Goal: Task Accomplishment & Management: Manage account settings

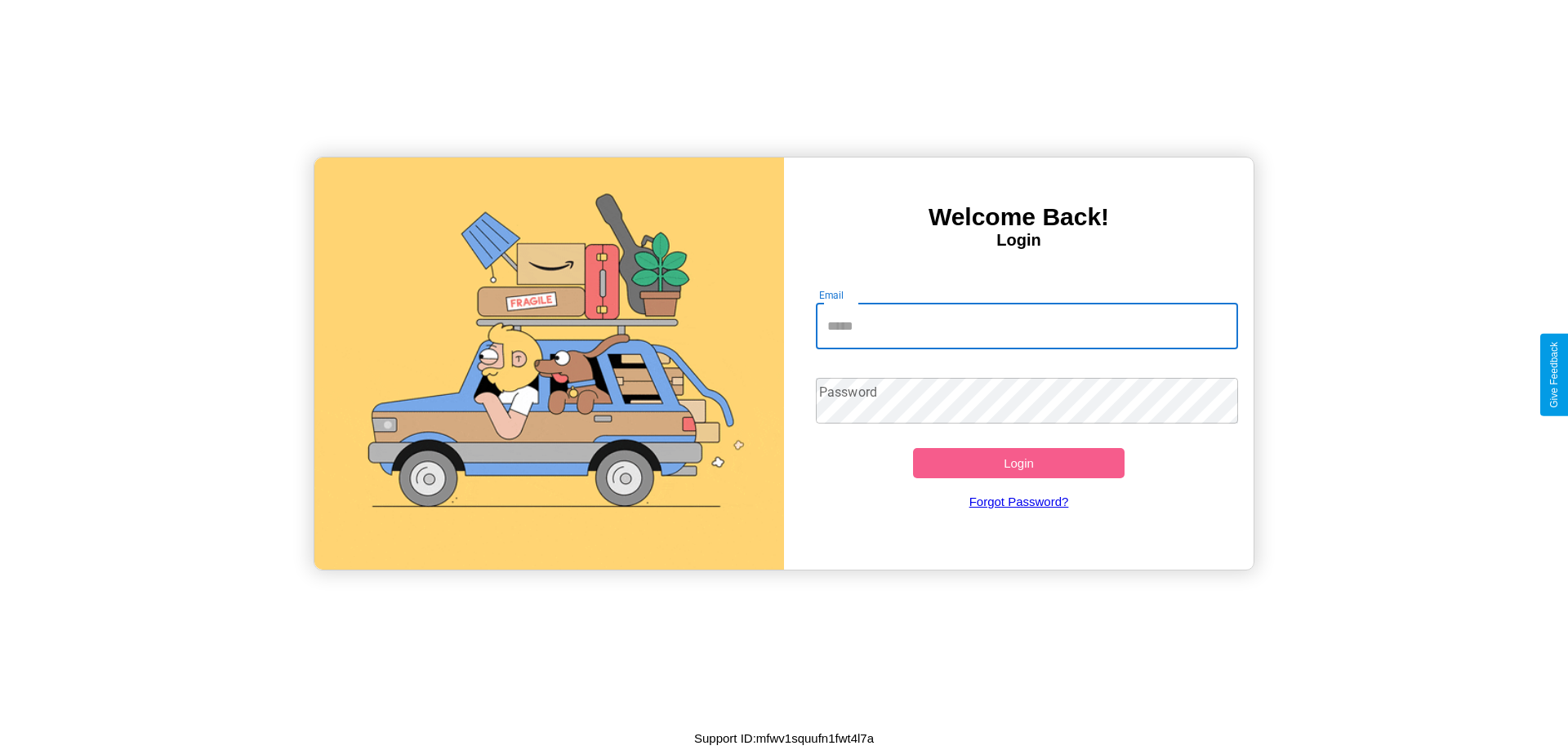
click at [1027, 326] on input "Email" at bounding box center [1027, 326] width 423 height 46
type input "**********"
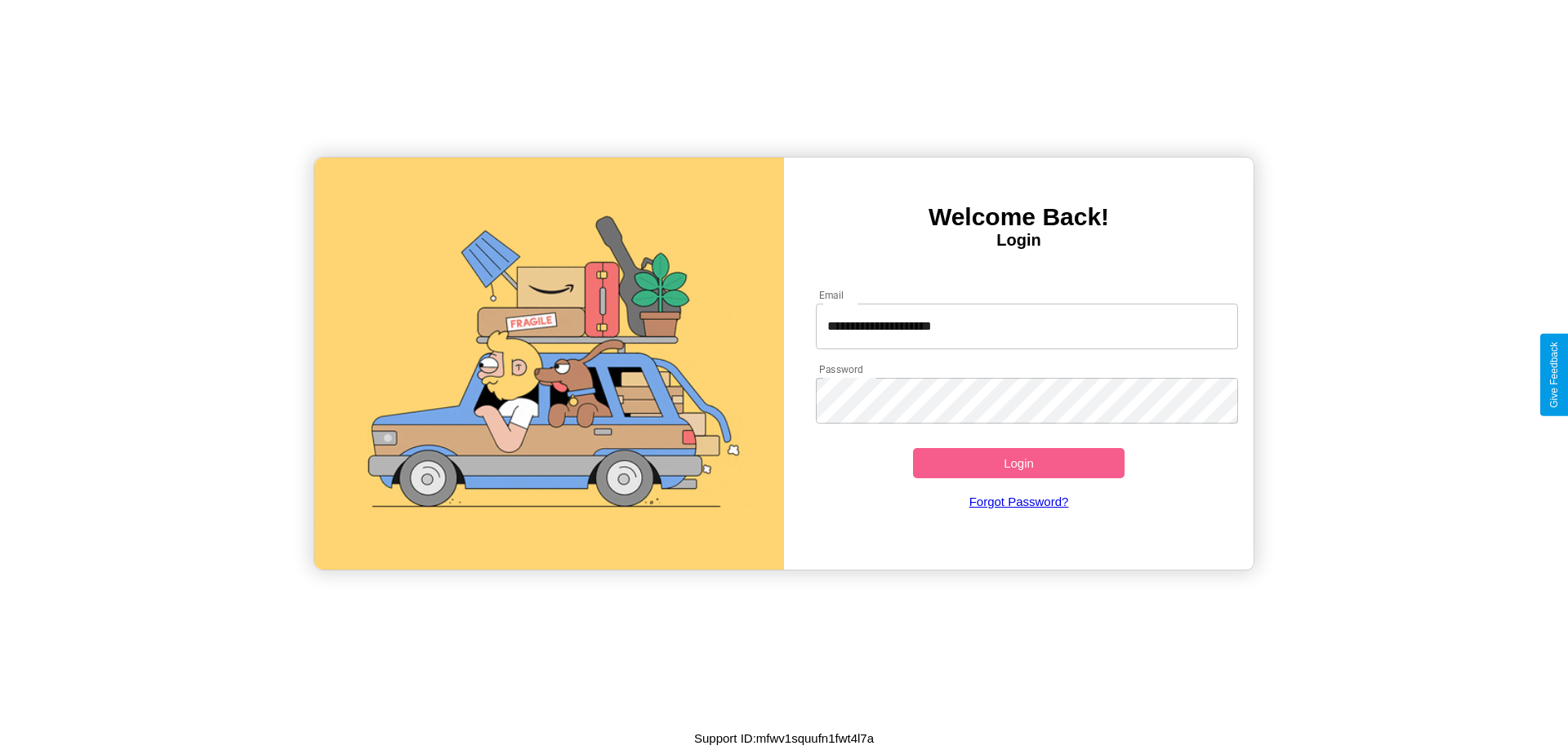
click at [1019, 463] on button "Login" at bounding box center [1019, 463] width 212 height 30
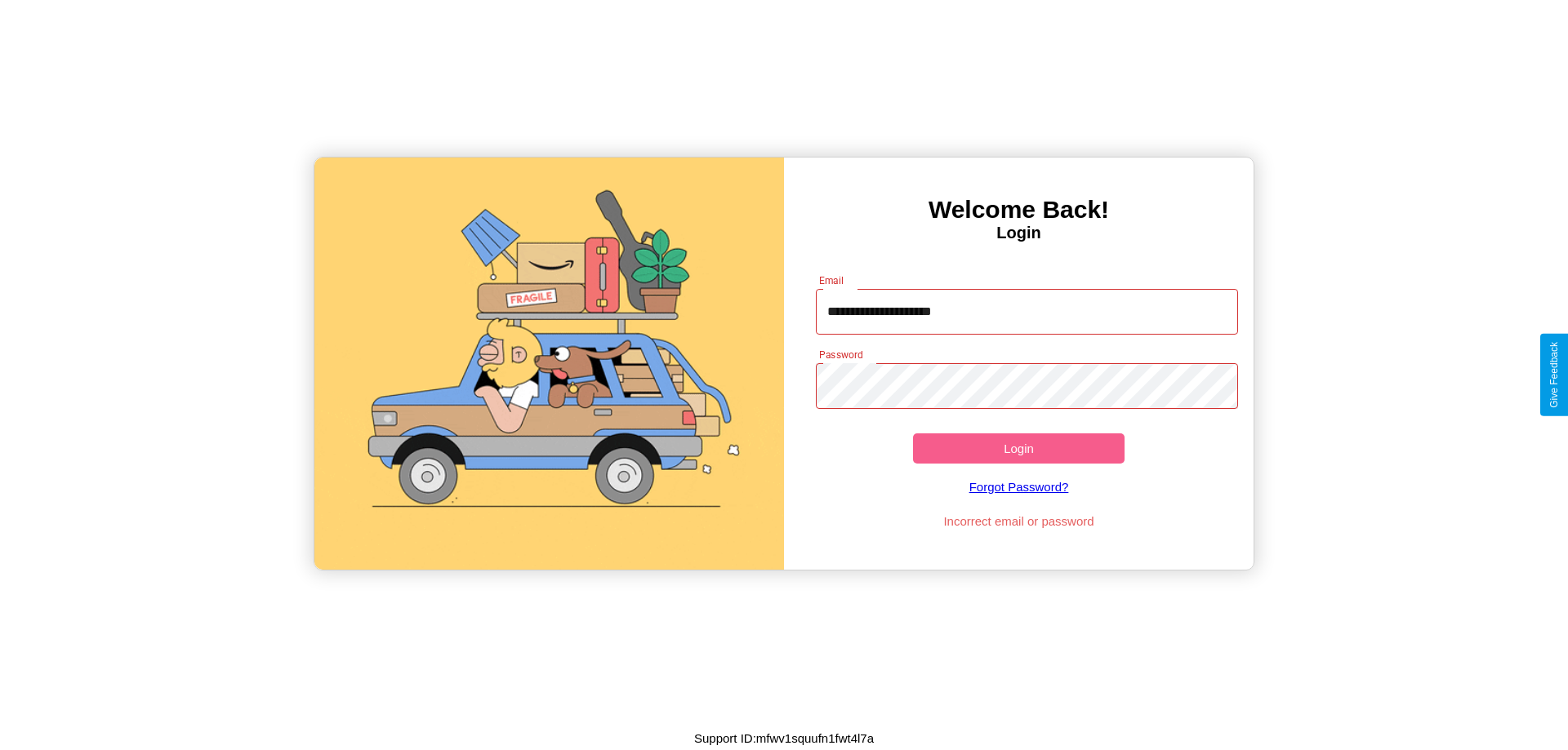
click at [1019, 449] on button "Login" at bounding box center [1019, 449] width 212 height 30
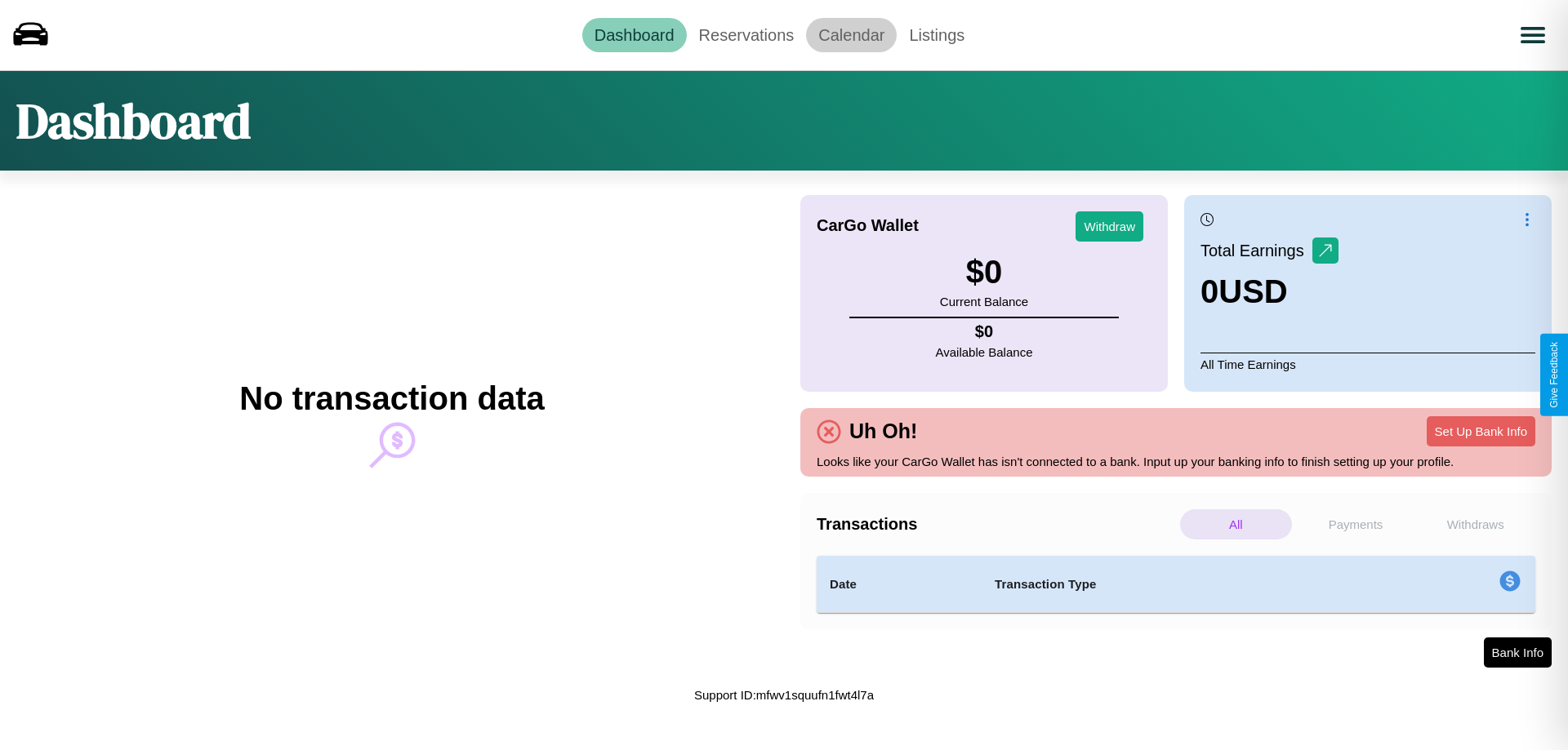
click at [851, 34] on link "Calendar" at bounding box center [851, 35] width 91 height 34
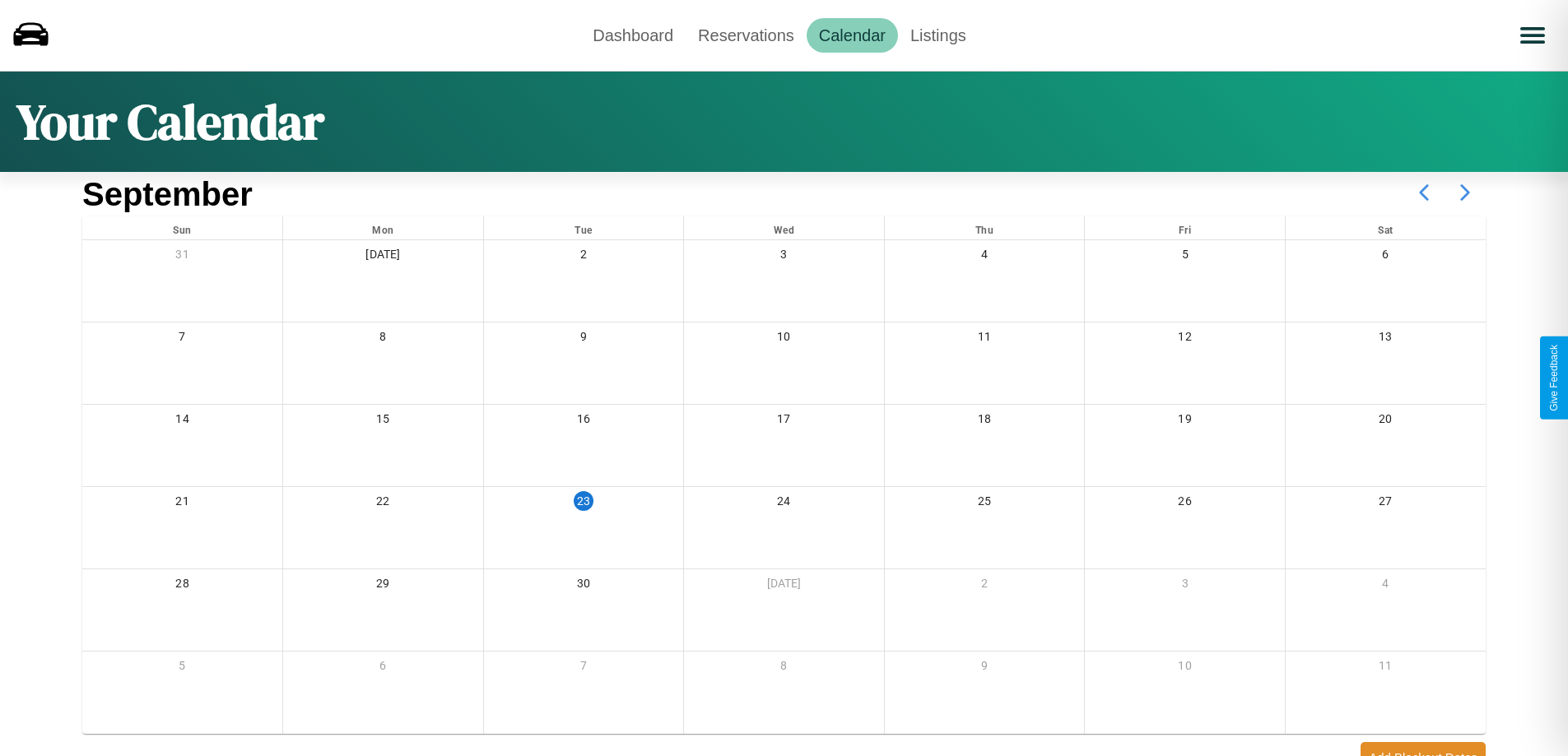
click at [1465, 193] on icon at bounding box center [1464, 192] width 41 height 41
click at [746, 34] on link "Reservations" at bounding box center [746, 35] width 121 height 34
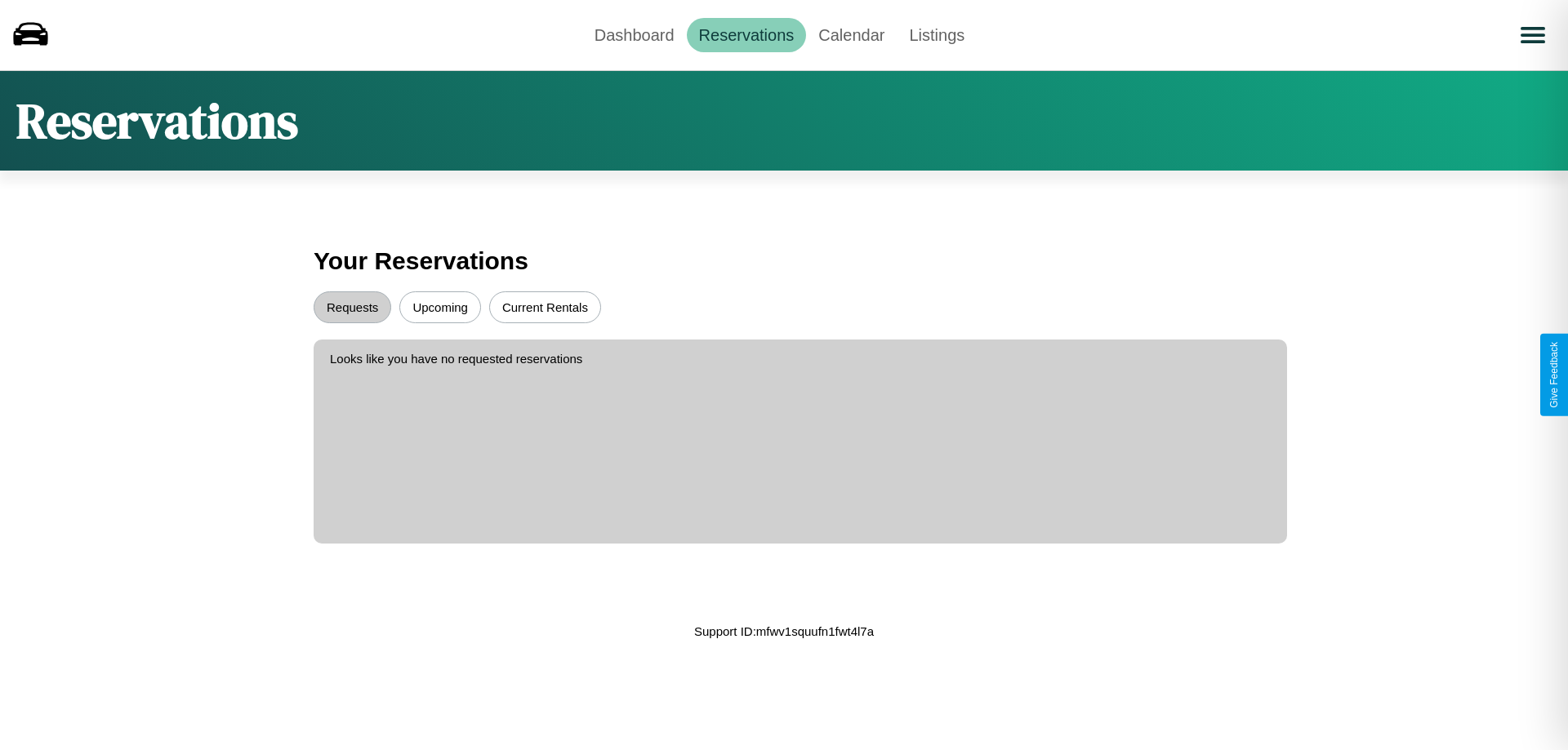
click at [440, 307] on button "Upcoming" at bounding box center [440, 307] width 81 height 32
click at [352, 307] on button "Requests" at bounding box center [351, 307] width 77 height 32
